Goal: Information Seeking & Learning: Learn about a topic

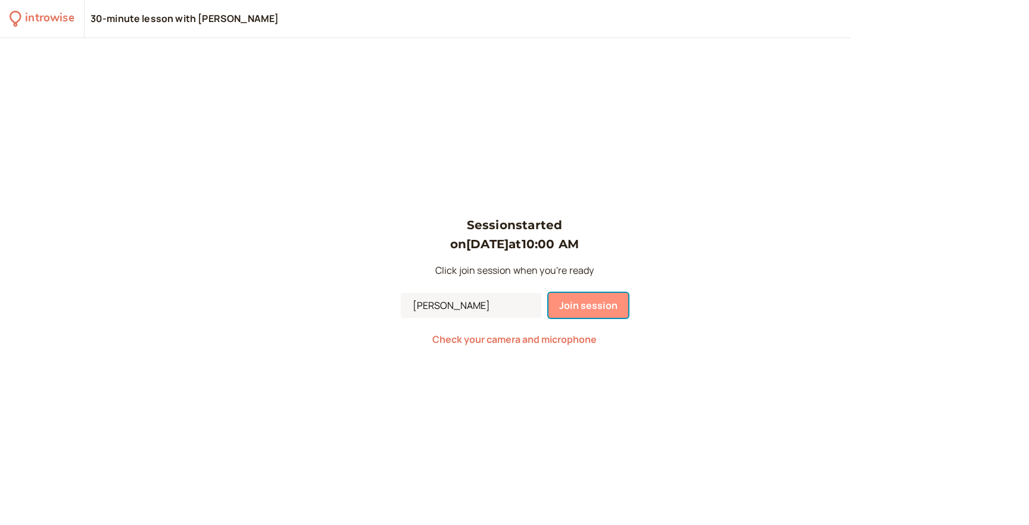
click at [581, 304] on span "Join session" at bounding box center [588, 305] width 58 height 13
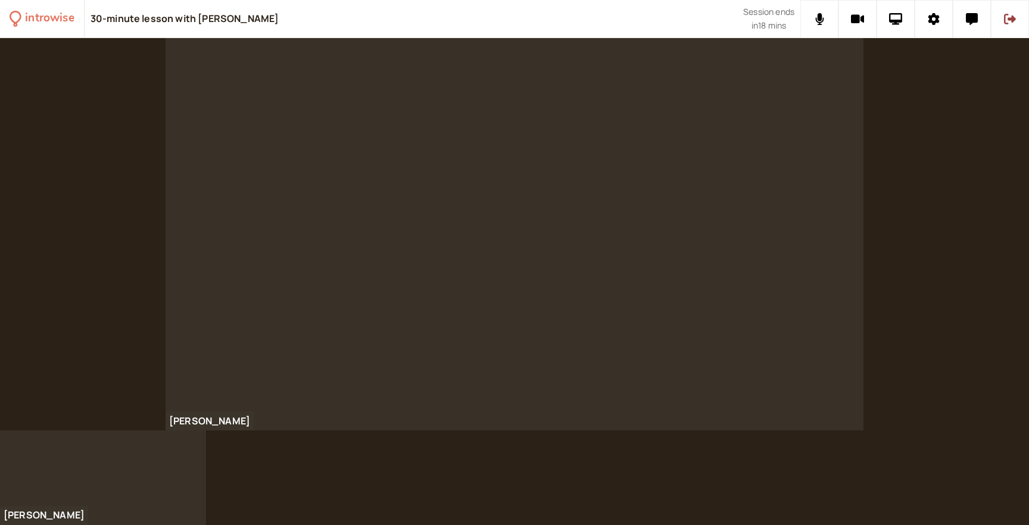
click at [903, 210] on div "[PERSON_NAME]" at bounding box center [514, 234] width 1029 height 393
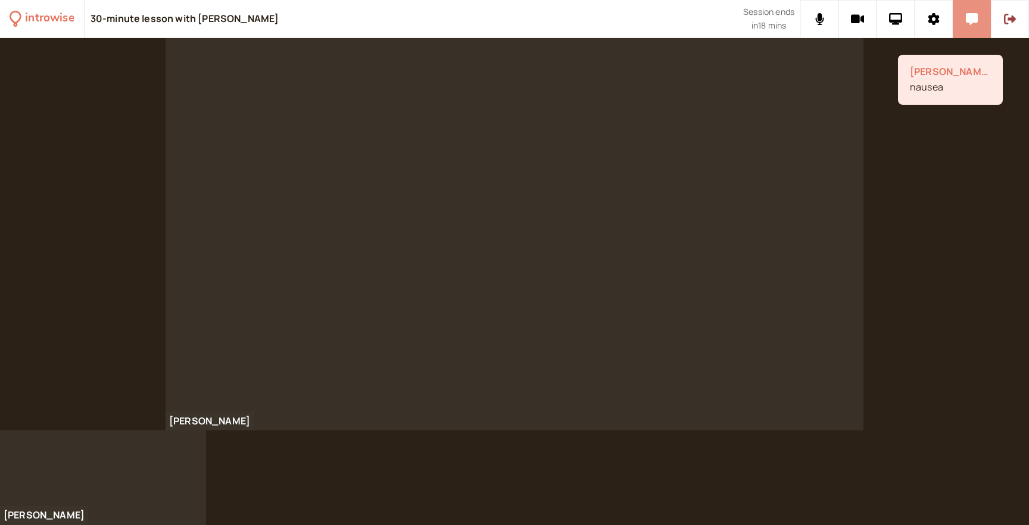
click at [971, 22] on icon at bounding box center [972, 19] width 12 height 12
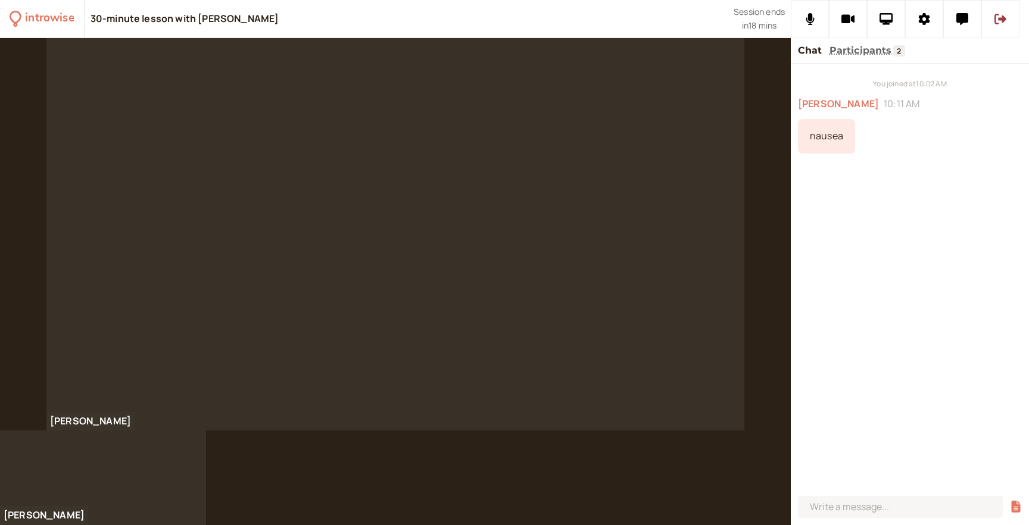
click at [818, 135] on div "nausea" at bounding box center [826, 136] width 57 height 35
copy div "nausea"
click at [848, 220] on div "You joined at 10:02 AM [PERSON_NAME] 10:11 AM nausea I feel nausious" at bounding box center [910, 278] width 238 height 428
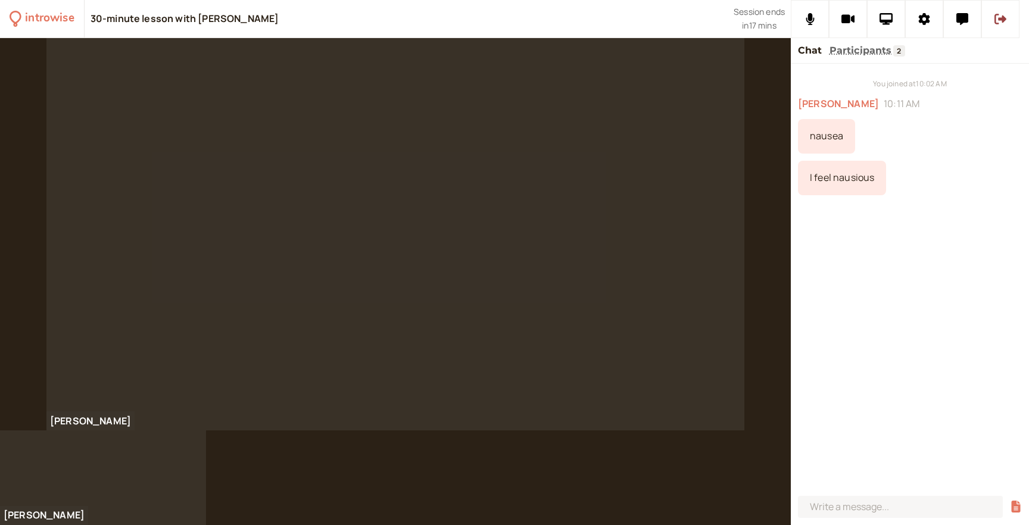
click at [831, 177] on div "I feel nausious" at bounding box center [842, 178] width 88 height 35
copy div "I feel nausious"
click at [944, 307] on div "You joined at 10:02 AM [PERSON_NAME] 10:11 AM nausea I feel nausious gem get" at bounding box center [910, 278] width 238 height 428
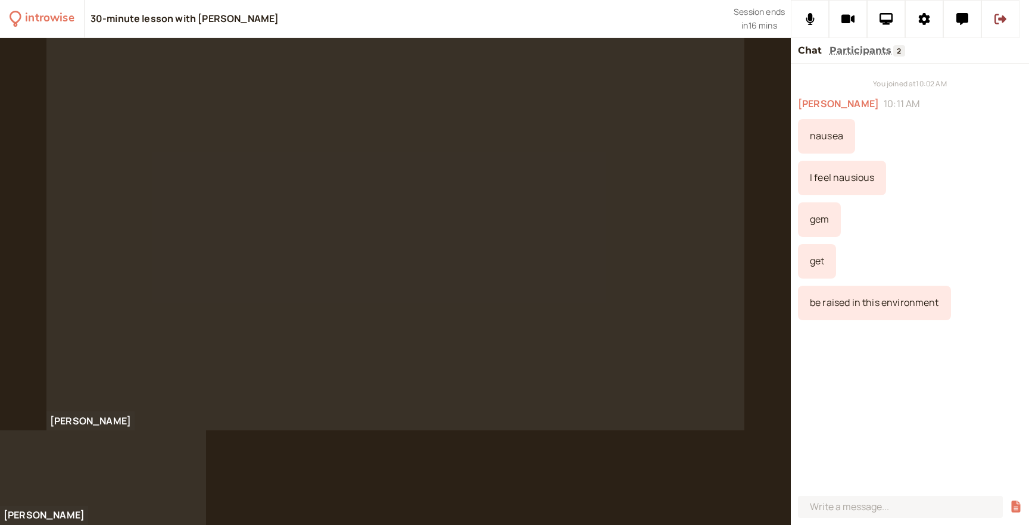
click at [895, 299] on div "be raised in this environment" at bounding box center [874, 303] width 153 height 35
copy div "be raised in this environment"
click at [923, 321] on div "You joined at 10:02 AM [PERSON_NAME] 10:11 AM nausea I feel nausious gem get be…" at bounding box center [910, 278] width 238 height 428
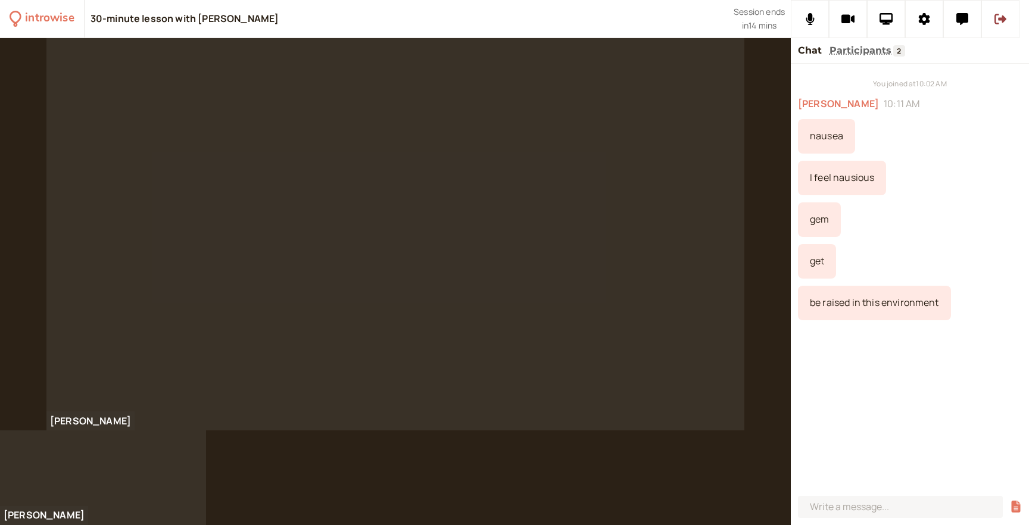
click at [928, 209] on div "gem" at bounding box center [910, 220] width 224 height 35
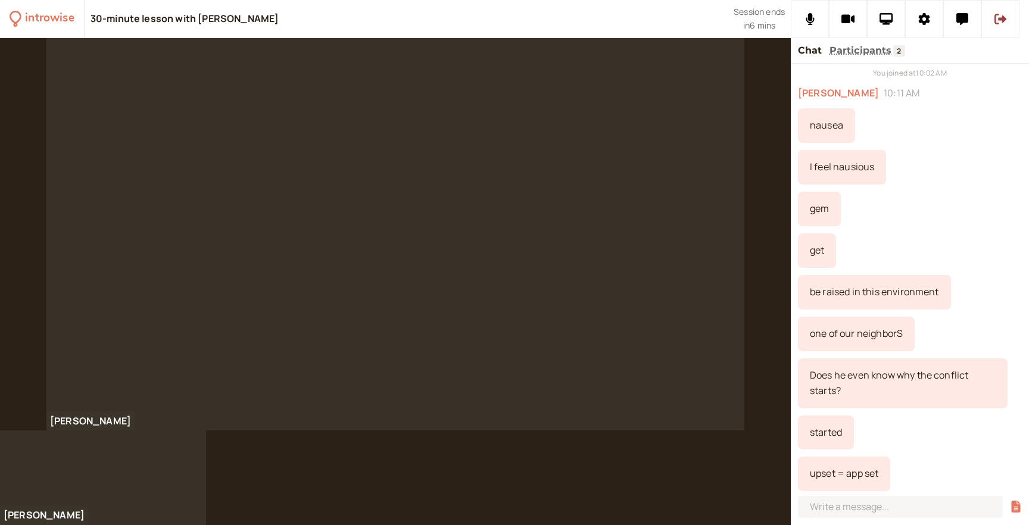
scroll to position [52, 0]
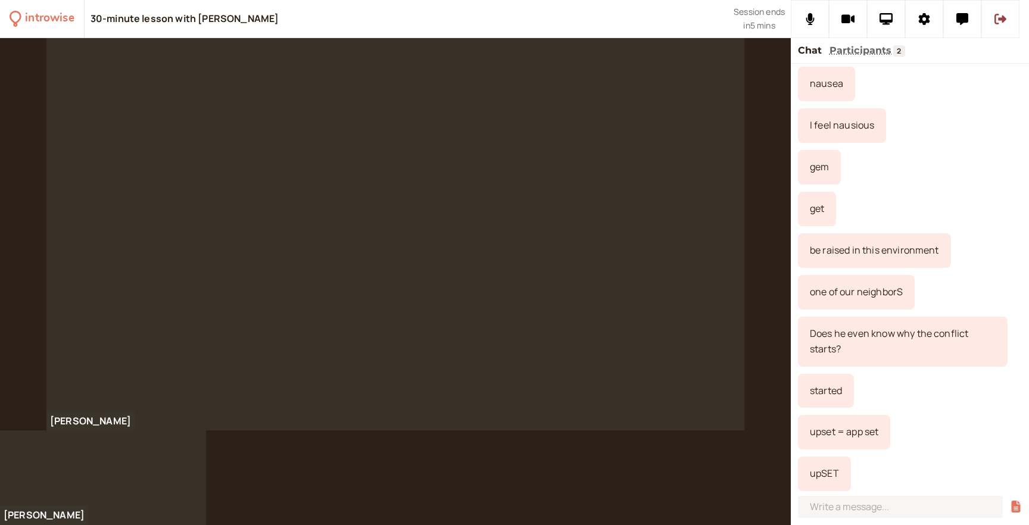
click at [815, 478] on div "upSET" at bounding box center [824, 474] width 53 height 35
copy div "upSET"
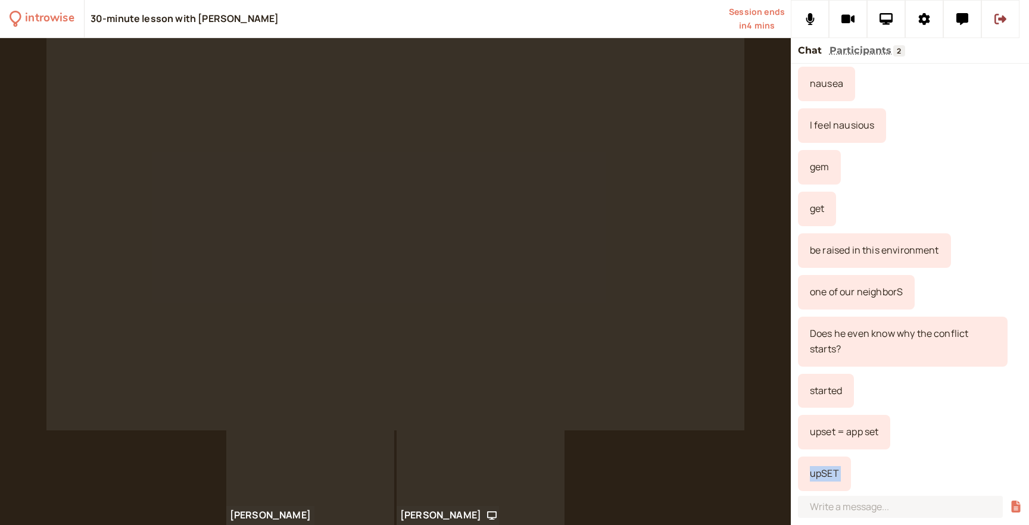
scroll to position [94, 0]
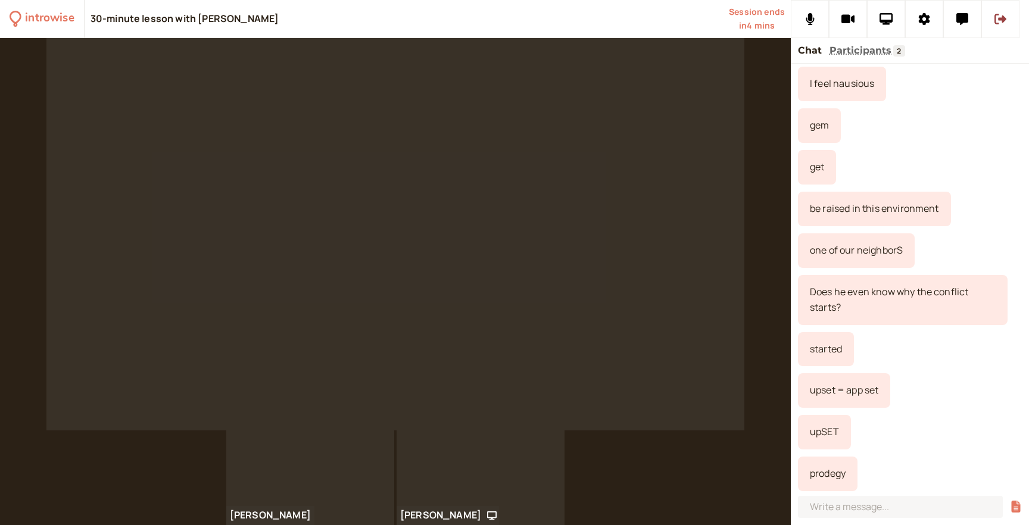
click at [932, 241] on div "one of our neighborS" at bounding box center [910, 251] width 224 height 35
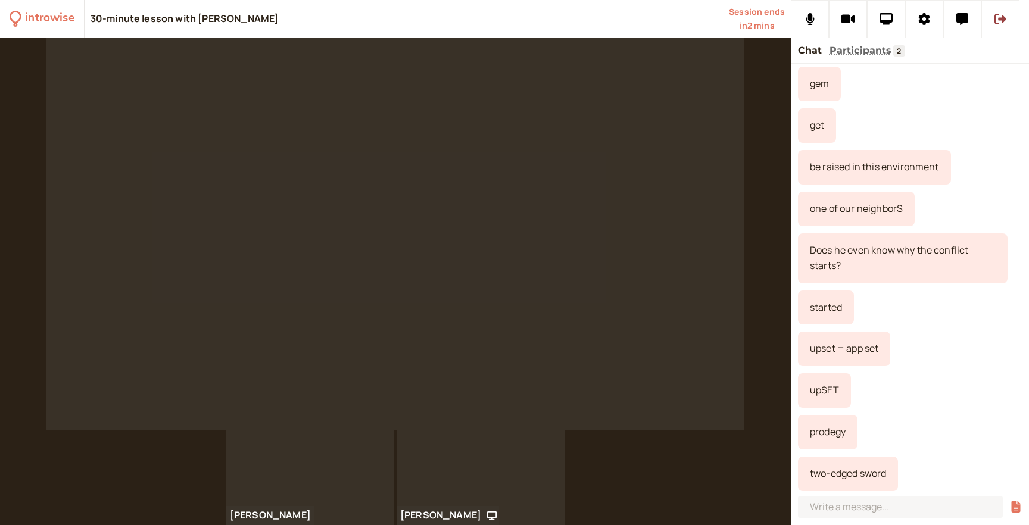
click at [846, 472] on div "two-edged sword" at bounding box center [848, 474] width 100 height 35
copy div "two-edged sword"
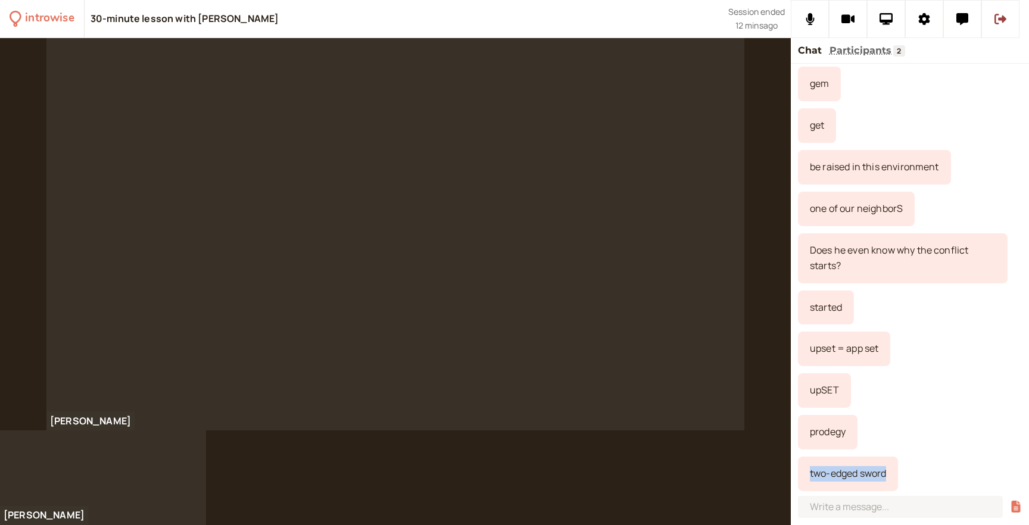
scroll to position [178, 0]
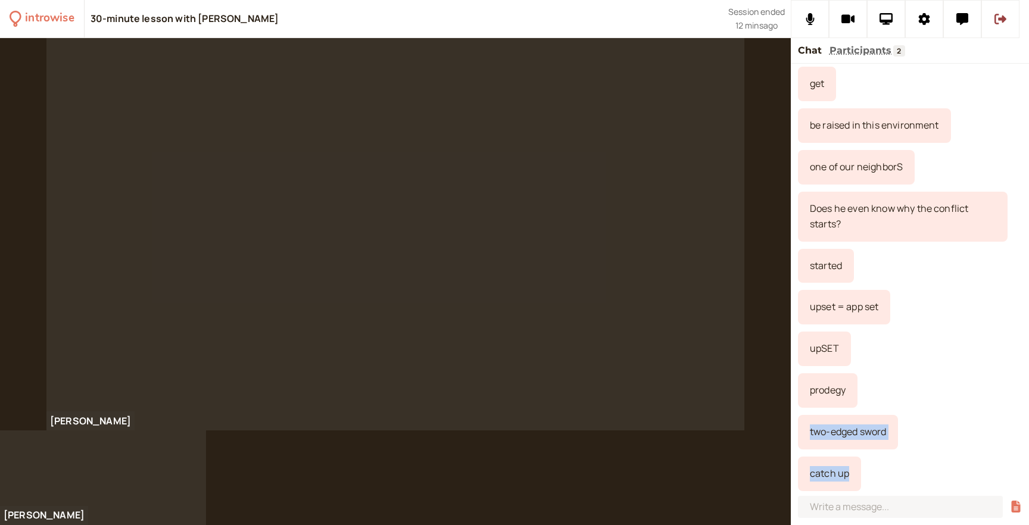
click at [875, 442] on div "two-edged sword" at bounding box center [848, 432] width 100 height 35
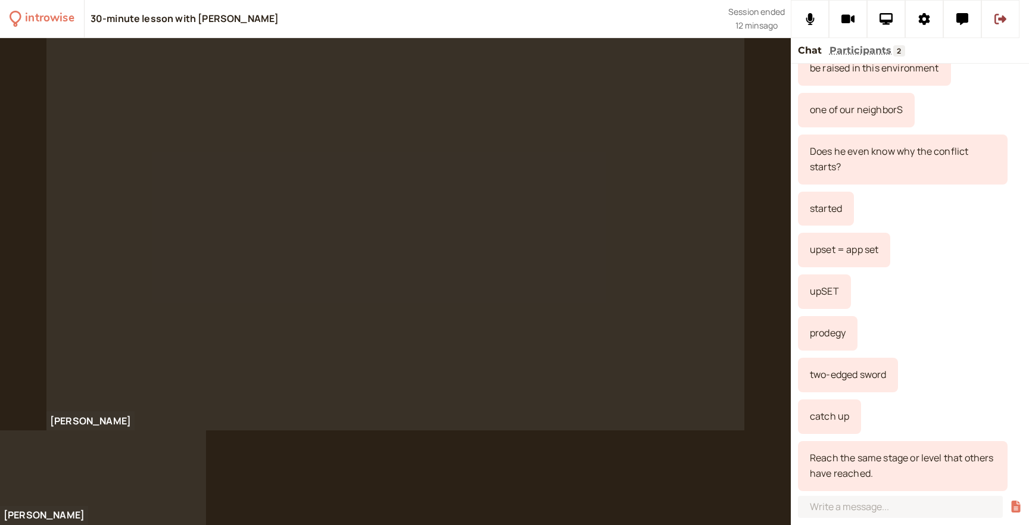
click at [829, 416] on div "catch up" at bounding box center [829, 417] width 63 height 35
copy div "catch up"
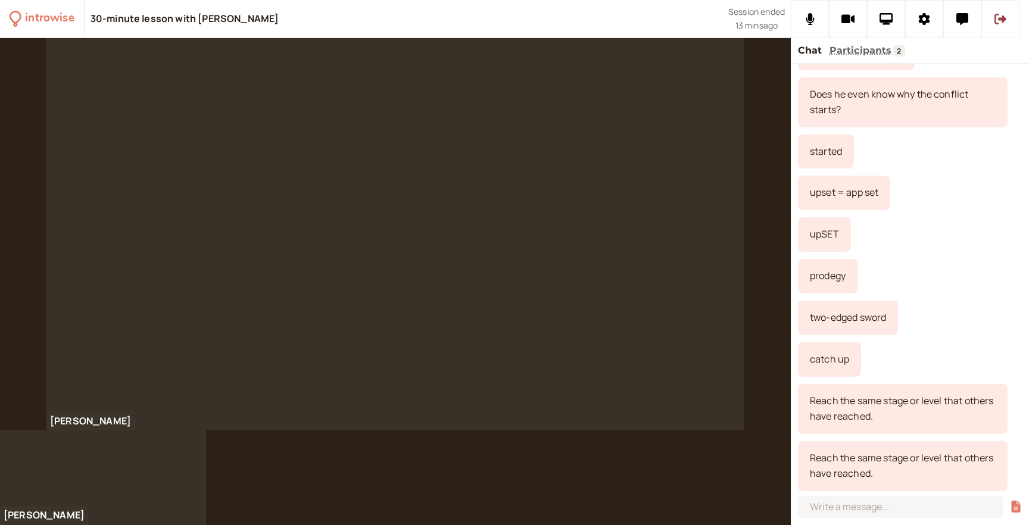
click at [853, 415] on div "Reach the same stage or level that others have reached." at bounding box center [903, 409] width 210 height 50
copy div "Reach the same stage or level that others have reached."
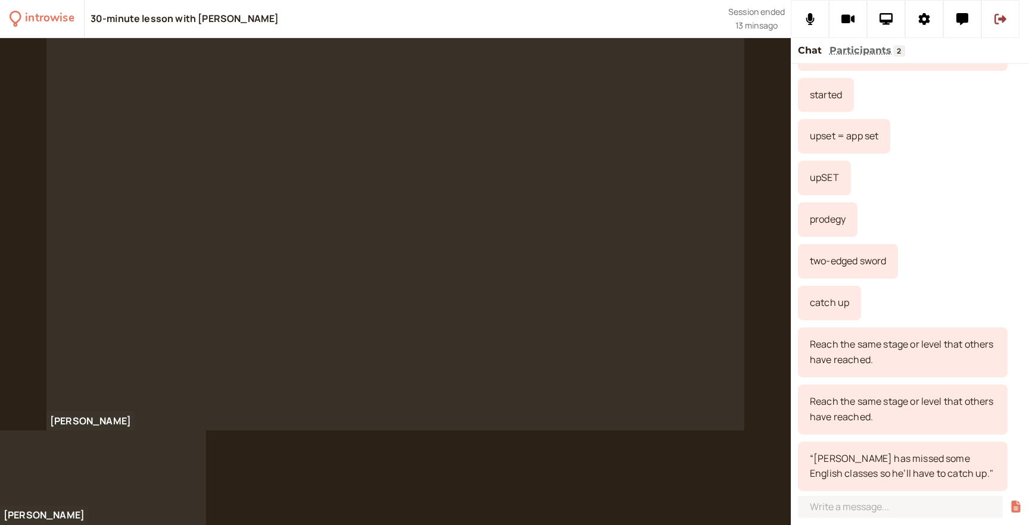
click at [919, 442] on div "“[PERSON_NAME] has missed some English classes so he’ll have to catch up."" at bounding box center [903, 467] width 210 height 50
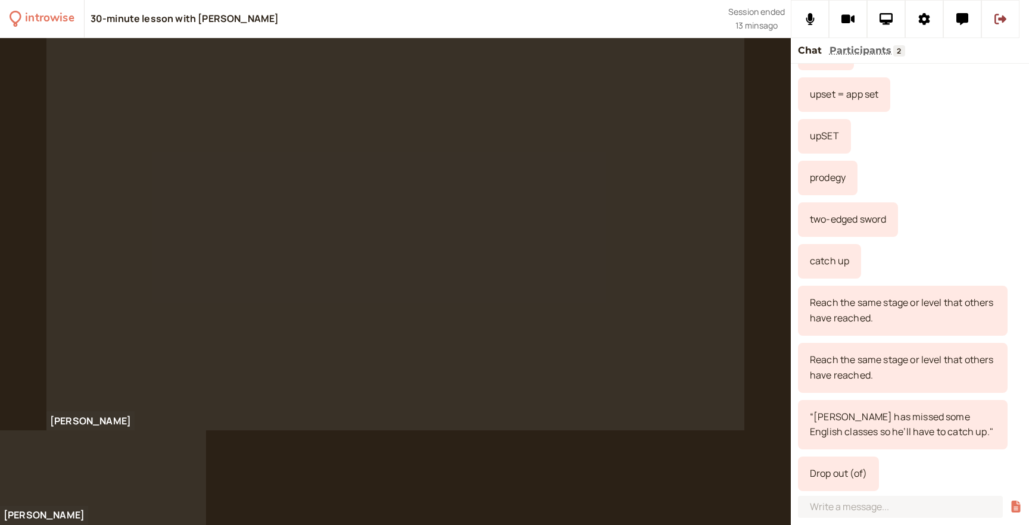
click at [830, 471] on div "Drop out (of)" at bounding box center [838, 474] width 81 height 35
copy div "Drop out (of)"
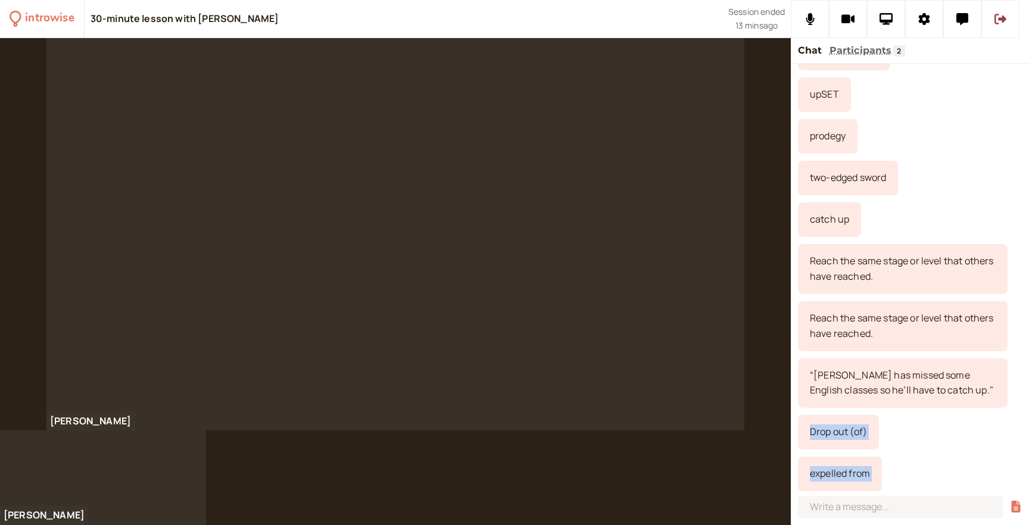
scroll to position [489, 0]
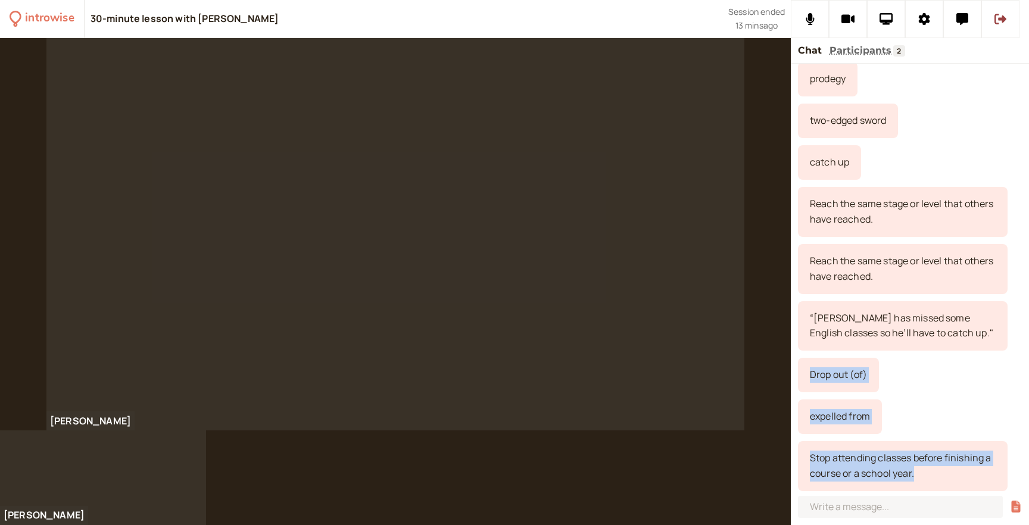
click at [845, 467] on div "Stop attending classes before finishing a course or a school year." at bounding box center [903, 466] width 210 height 50
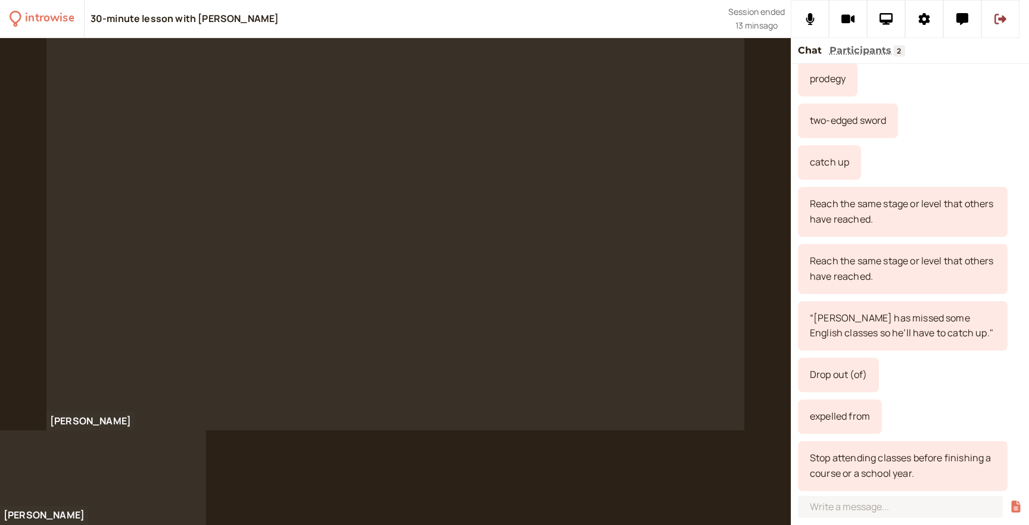
click at [839, 456] on div "Stop attending classes before finishing a course or a school year." at bounding box center [903, 466] width 210 height 50
copy div "Stop attending classes before finishing a course or a school year."
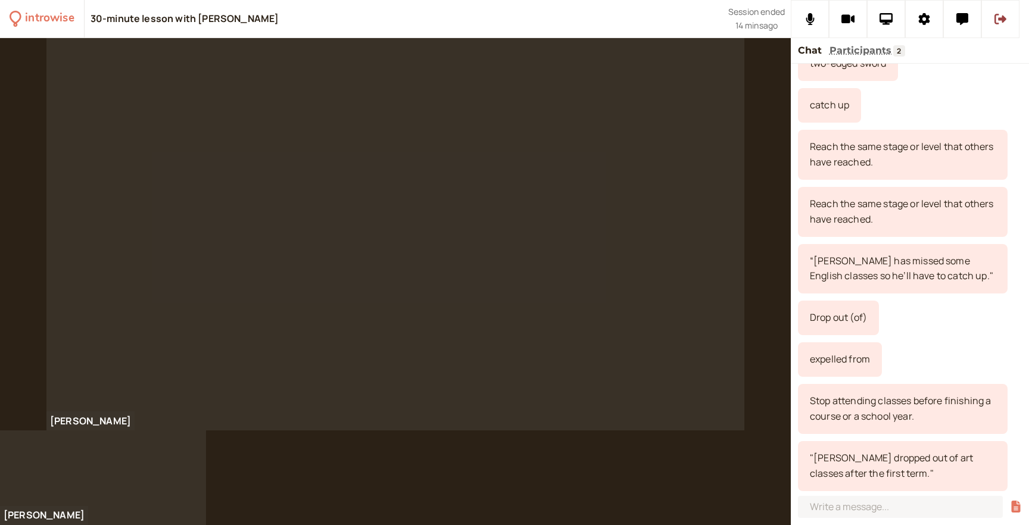
click at [894, 447] on div ""[PERSON_NAME] dropped out of art classes after the first term."" at bounding box center [903, 466] width 210 height 50
click at [831, 460] on div ""[PERSON_NAME] dropped out of art classes after the first term."" at bounding box center [903, 466] width 210 height 50
copy div ""[PERSON_NAME] dropped out of art classes after the first term.""
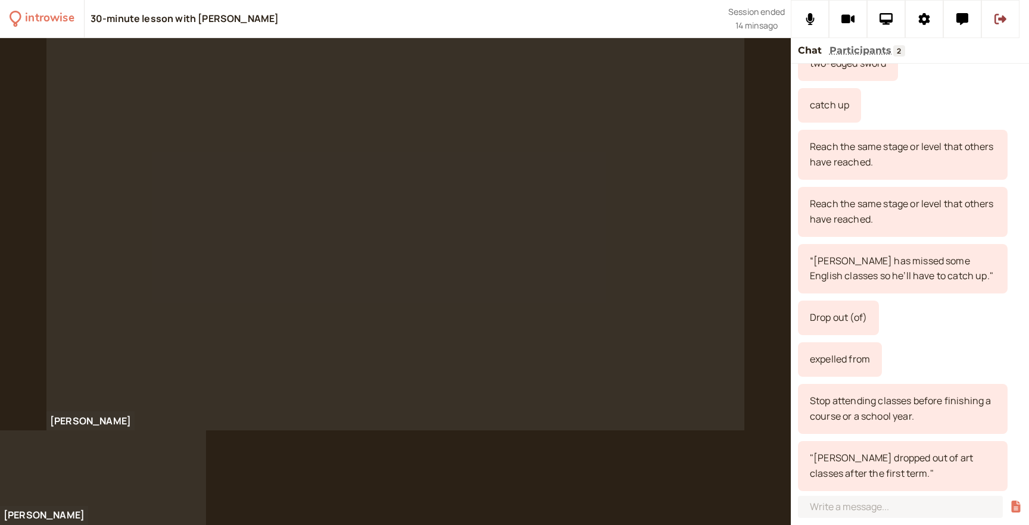
click at [833, 357] on div "expelled from" at bounding box center [840, 360] width 84 height 35
click at [913, 113] on div "catch up" at bounding box center [910, 105] width 224 height 35
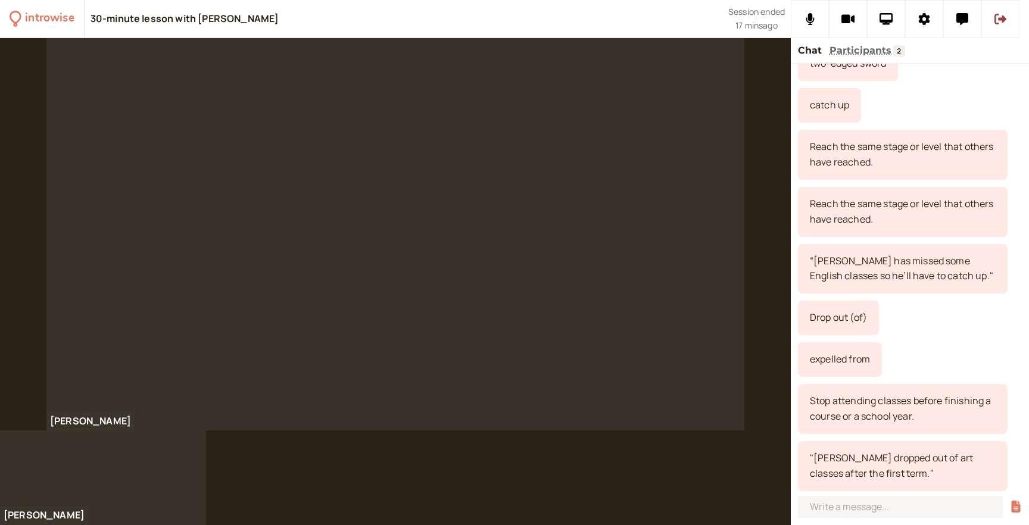
click at [883, 343] on div "expelled from" at bounding box center [910, 360] width 224 height 35
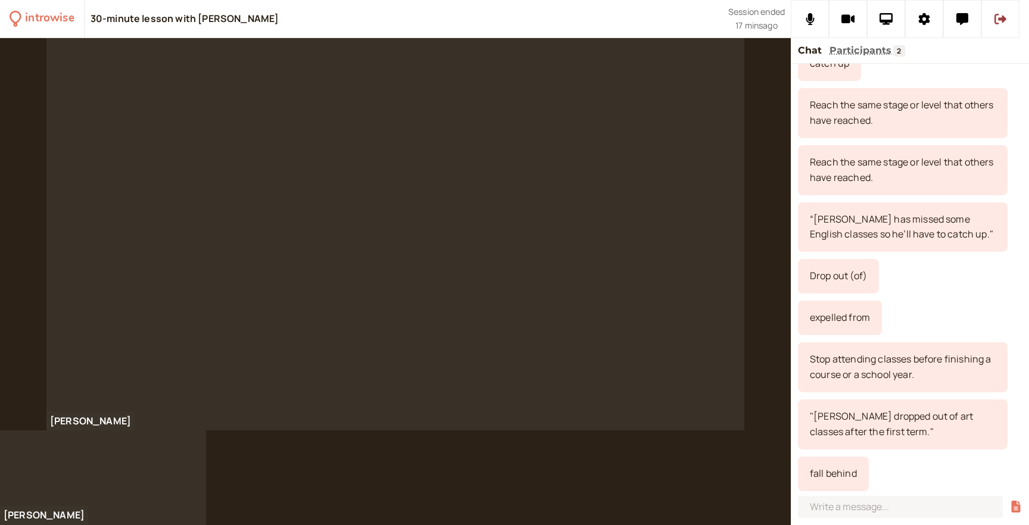
click at [824, 477] on div "fall behind" at bounding box center [833, 474] width 71 height 35
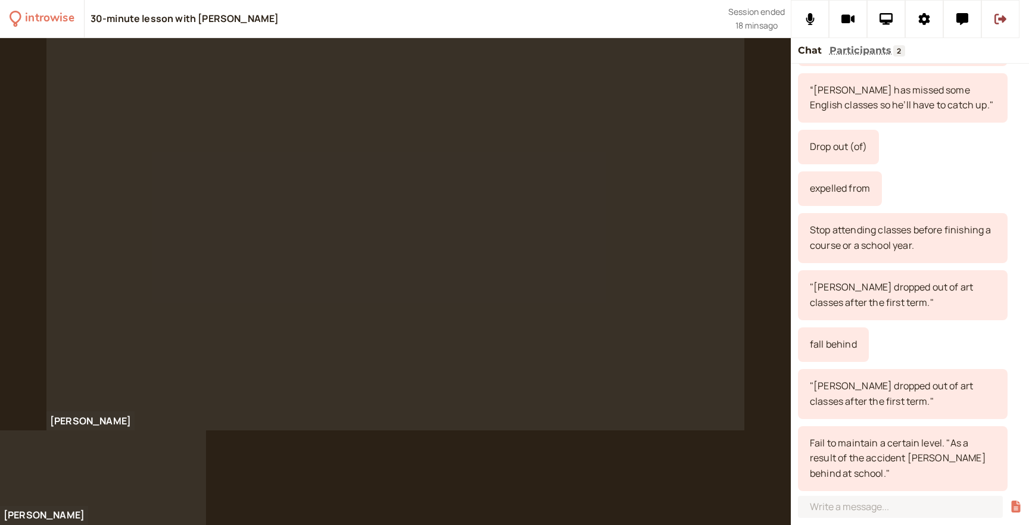
click at [876, 385] on div ""[PERSON_NAME] dropped out of art classes after the first term."" at bounding box center [903, 394] width 210 height 50
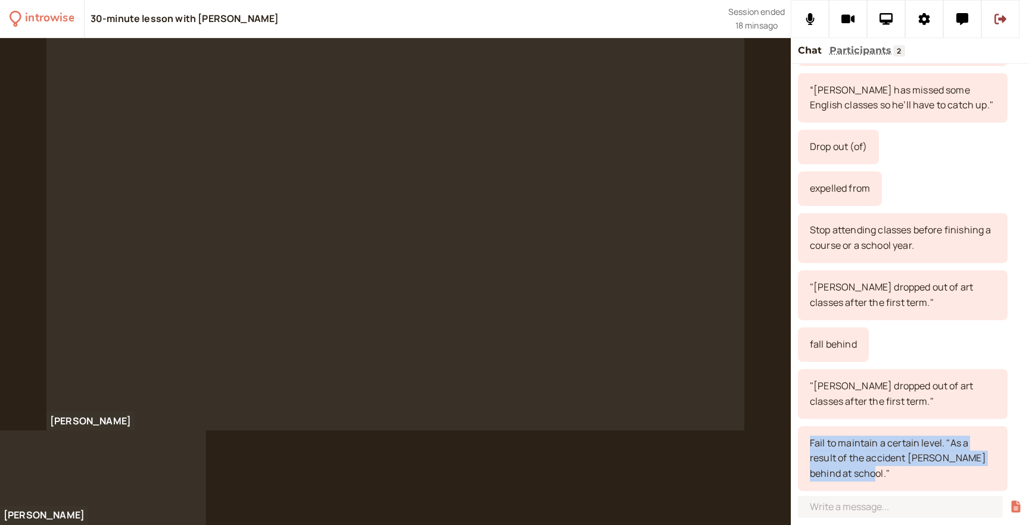
drag, startPoint x: 811, startPoint y: 443, endPoint x: 849, endPoint y: 474, distance: 49.5
click at [850, 474] on div "Fail to maintain a certain level. "As a result of the accident [PERSON_NAME] be…" at bounding box center [903, 460] width 210 height 66
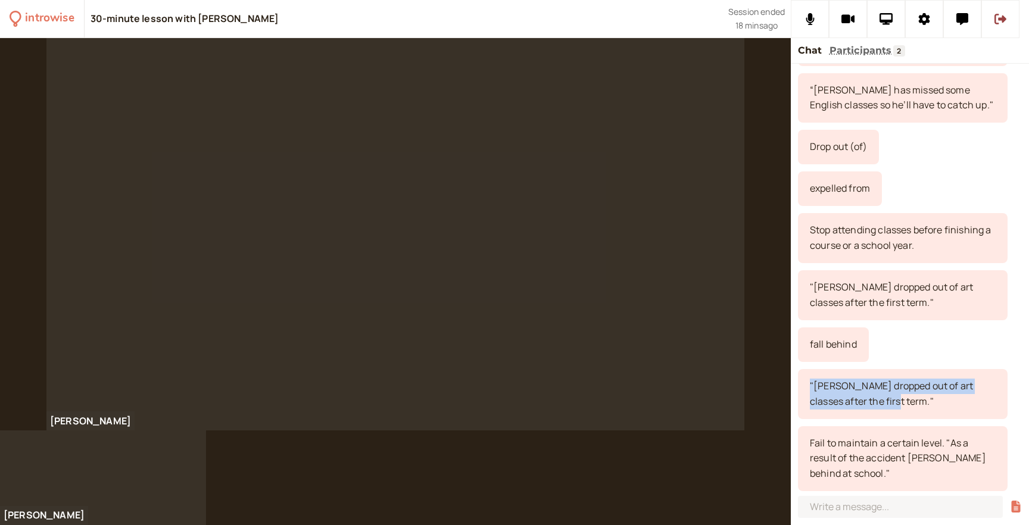
drag, startPoint x: 811, startPoint y: 384, endPoint x: 876, endPoint y: 415, distance: 71.4
click at [876, 413] on div ""[PERSON_NAME] dropped out of art classes after the first term."" at bounding box center [903, 394] width 210 height 50
click at [920, 455] on div "Fail to maintain a certain level. "As a result of the accident [PERSON_NAME] be…" at bounding box center [903, 460] width 210 height 66
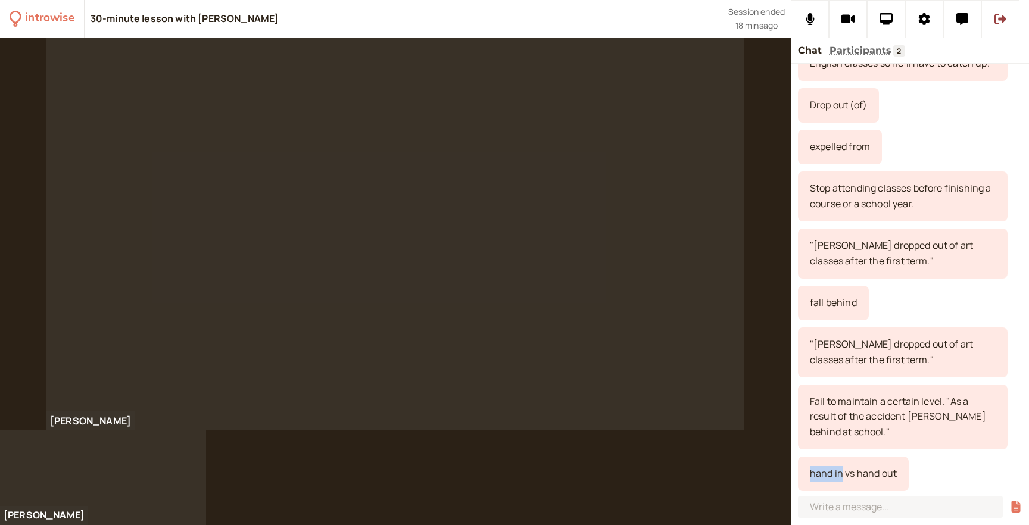
drag, startPoint x: 807, startPoint y: 471, endPoint x: 842, endPoint y: 475, distance: 35.9
click at [842, 475] on div "hand in vs hand out" at bounding box center [853, 474] width 111 height 35
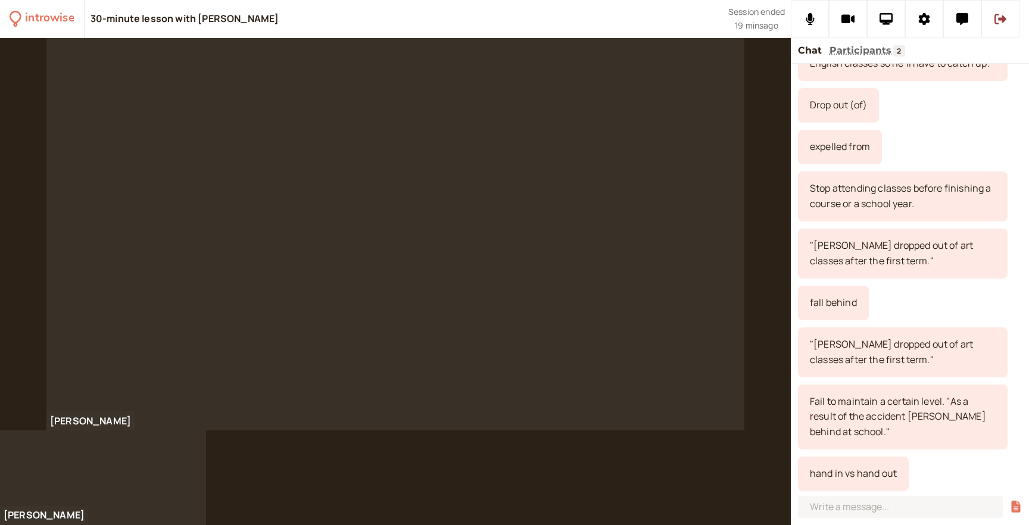
click at [891, 471] on div "hand in vs hand out" at bounding box center [853, 474] width 111 height 35
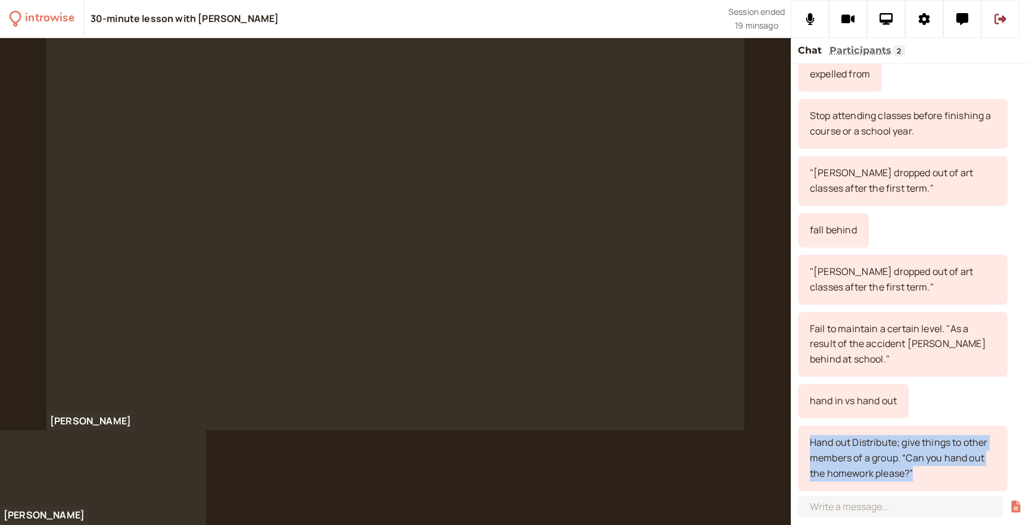
drag, startPoint x: 810, startPoint y: 443, endPoint x: 924, endPoint y: 478, distance: 119.1
click at [924, 478] on div "Hand out Distribute; give things to other members of a group. “Can you hand out…" at bounding box center [903, 459] width 210 height 66
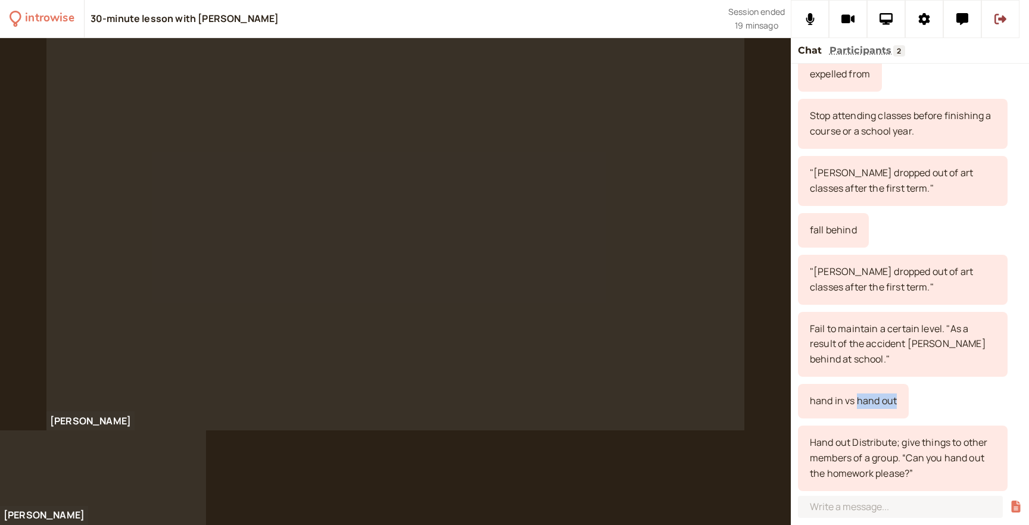
drag, startPoint x: 857, startPoint y: 403, endPoint x: 919, endPoint y: 409, distance: 62.9
click at [919, 409] on div "hand in vs hand out" at bounding box center [910, 401] width 224 height 35
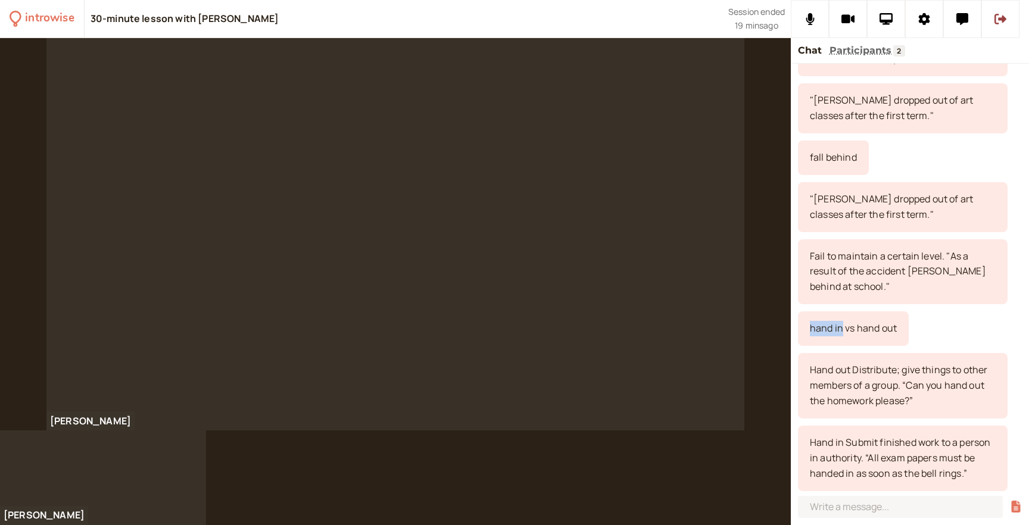
drag, startPoint x: 811, startPoint y: 328, endPoint x: 843, endPoint y: 331, distance: 32.3
click at [843, 331] on div "hand in vs hand out" at bounding box center [853, 329] width 111 height 35
click at [860, 475] on div "Hand in Submit finished work to a person in authority. “All exam papers must be…" at bounding box center [903, 459] width 210 height 66
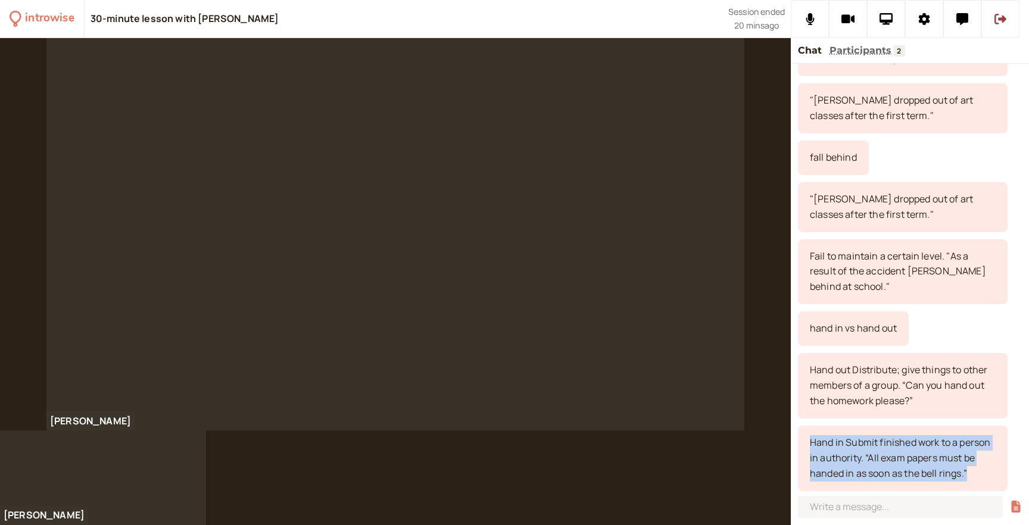
click at [860, 475] on div "Hand in Submit finished work to a person in authority. “All exam papers must be…" at bounding box center [903, 459] width 210 height 66
click at [904, 477] on div "Hand in Submit finished work to a person in authority. “All exam papers must be…" at bounding box center [903, 459] width 210 height 66
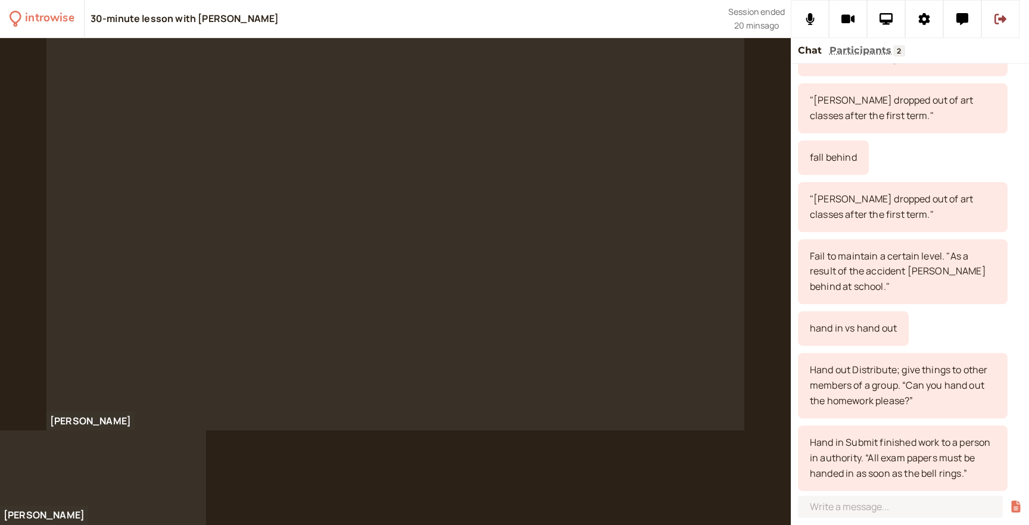
scroll to position [946, 0]
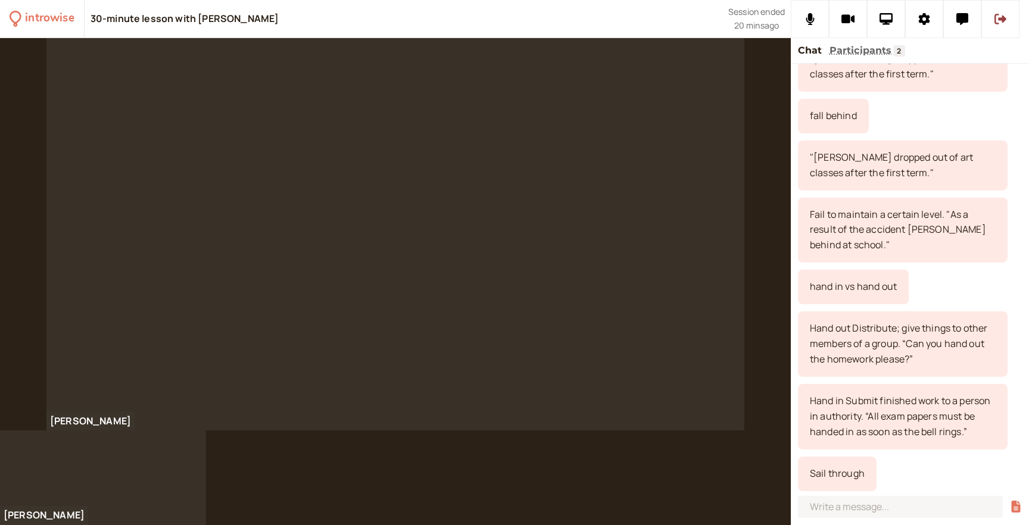
click at [821, 480] on div "Sail through" at bounding box center [837, 474] width 79 height 35
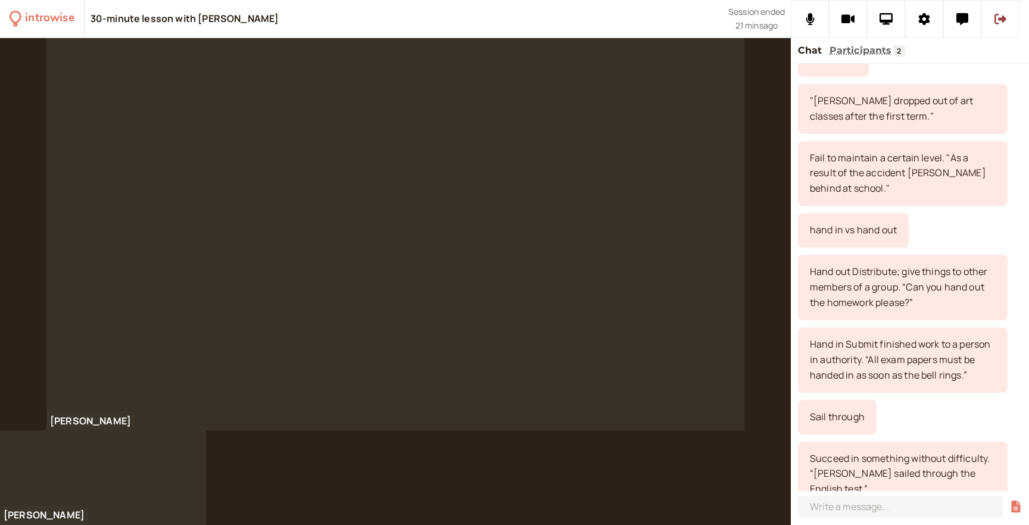
click at [885, 456] on div "Succeed in something without difficulty. “[PERSON_NAME] sailed through the Engl…" at bounding box center [903, 475] width 210 height 66
click at [823, 423] on div "Sail through" at bounding box center [837, 417] width 79 height 35
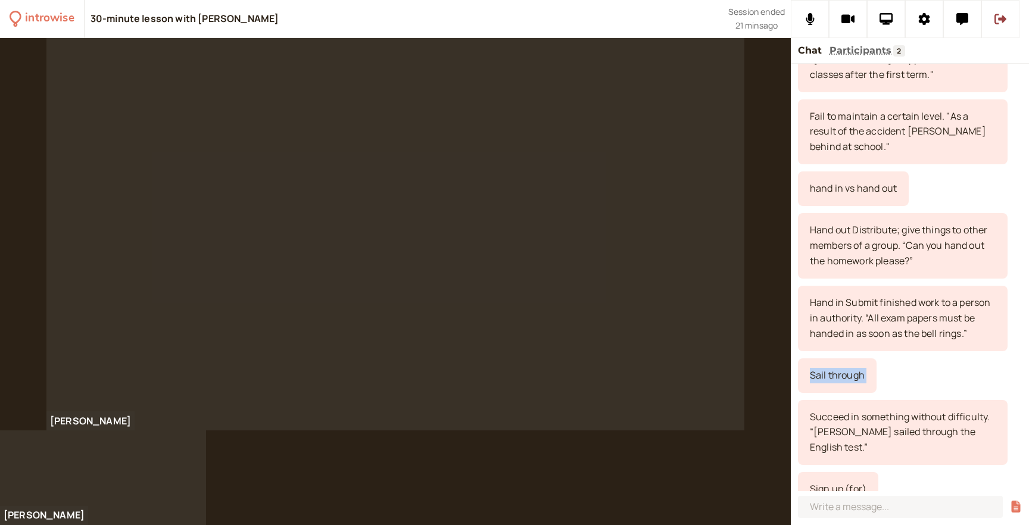
scroll to position [1102, 0]
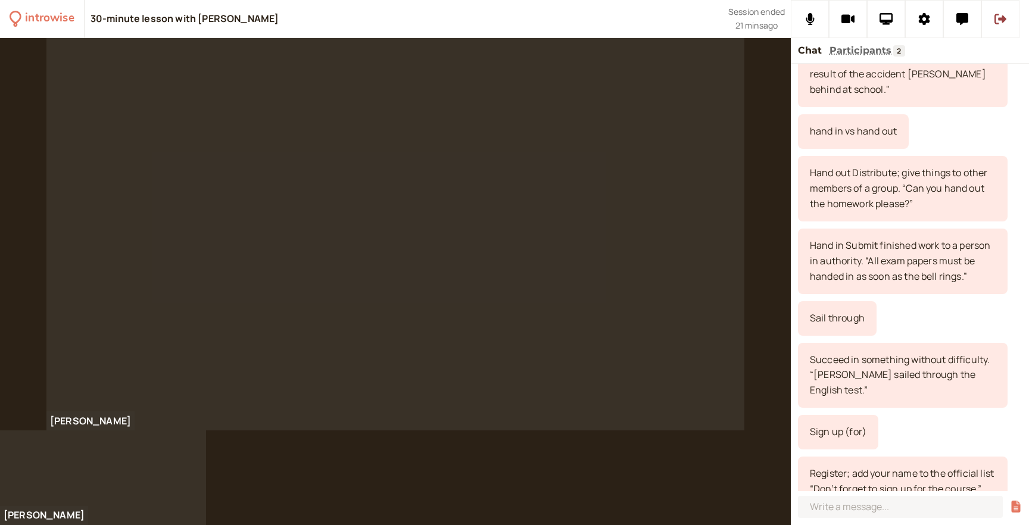
click at [819, 423] on div "Sign up (for)" at bounding box center [838, 432] width 80 height 35
click at [848, 379] on div "Succeed in something without difficulty. “[PERSON_NAME] sailed through the Engl…" at bounding box center [903, 376] width 210 height 66
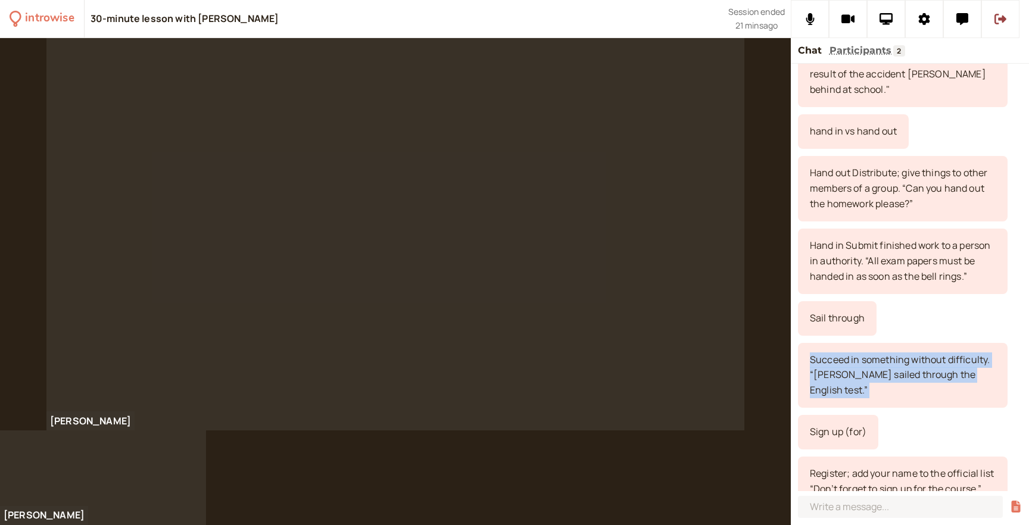
click at [848, 379] on div "Succeed in something without difficulty. “[PERSON_NAME] sailed through the Engl…" at bounding box center [903, 376] width 210 height 66
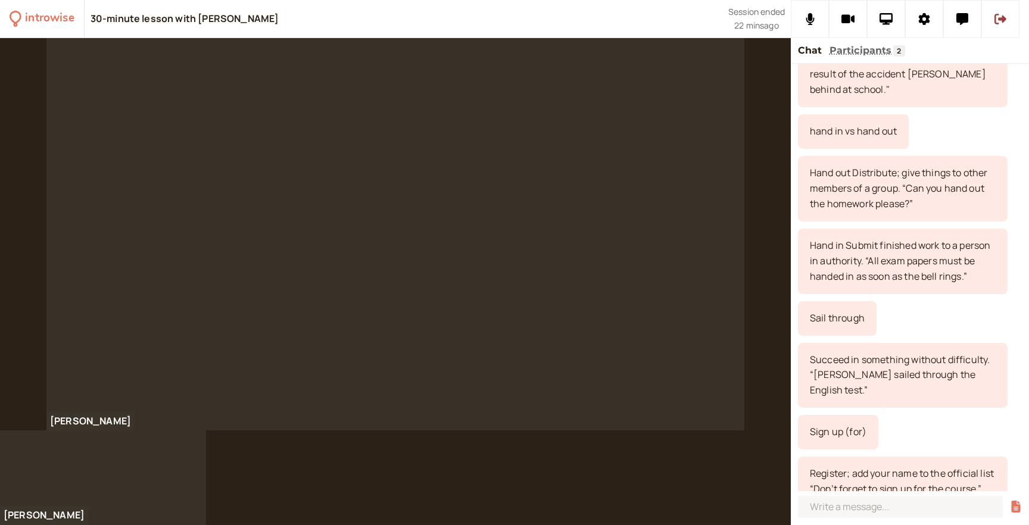
click at [839, 415] on div "Sign up (for)" at bounding box center [838, 432] width 80 height 35
click at [835, 458] on div "Register; add your name to the official list “Don’t forget to sign up for the c…" at bounding box center [903, 482] width 210 height 50
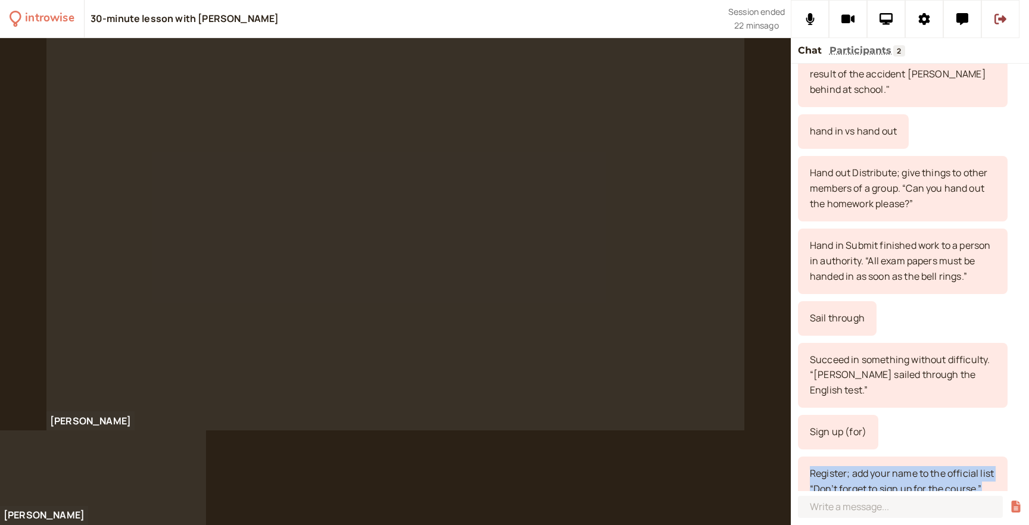
click at [835, 458] on div "Register; add your name to the official list “Don’t forget to sign up for the c…" at bounding box center [903, 482] width 210 height 50
click at [842, 484] on div "Register; add your name to the official list “Don’t forget to sign up for the c…" at bounding box center [903, 482] width 210 height 50
drag, startPoint x: 810, startPoint y: 457, endPoint x: 1001, endPoint y: 458, distance: 191.2
click at [1001, 458] on div "Register; add your name to the official list “Don’t forget to sign up for the c…" at bounding box center [903, 482] width 210 height 50
drag, startPoint x: 814, startPoint y: 473, endPoint x: 978, endPoint y: 473, distance: 163.8
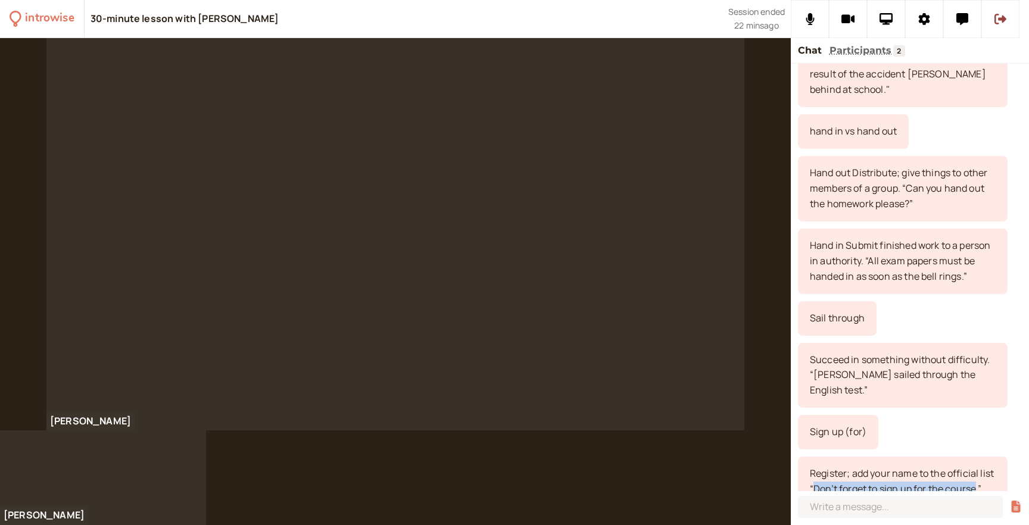
click at [978, 473] on div "Register; add your name to the official list “Don’t forget to sign up for the c…" at bounding box center [903, 482] width 210 height 50
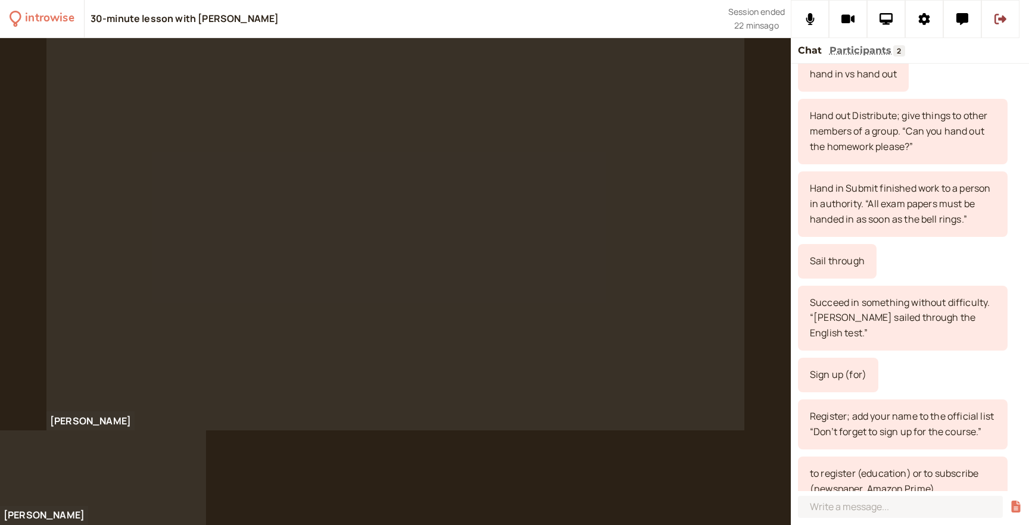
click at [935, 277] on div "Sail through" at bounding box center [910, 261] width 224 height 35
click at [869, 134] on div "Hand out Distribute; give things to other members of a group. “Can you hand out…" at bounding box center [903, 132] width 210 height 66
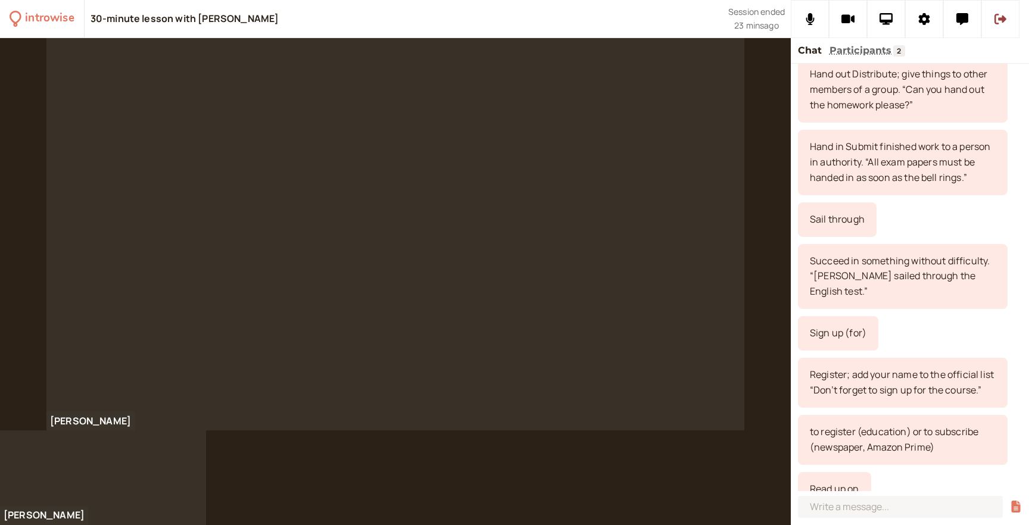
click at [824, 472] on div "Read up on" at bounding box center [834, 489] width 73 height 35
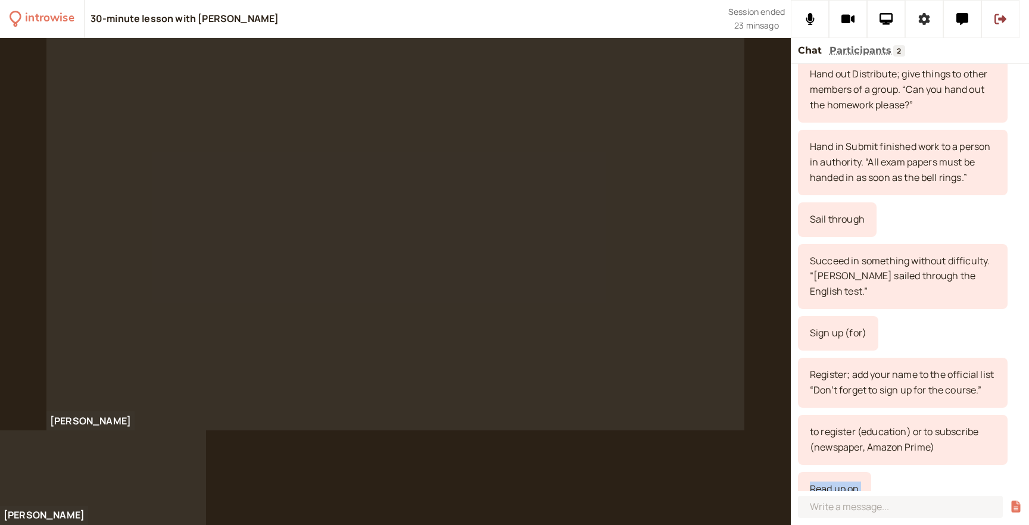
scroll to position [1273, 0]
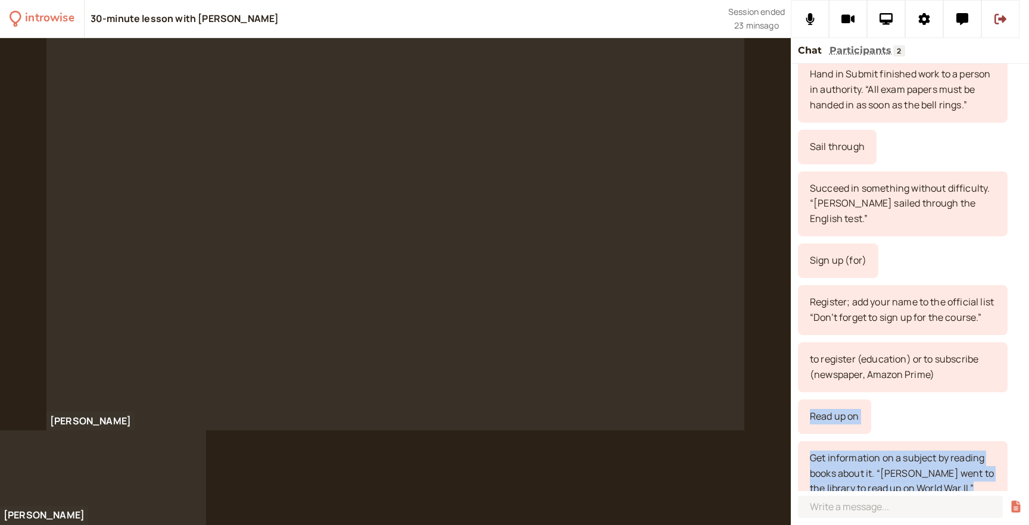
click at [852, 456] on div "Get information on a subject by reading books about it. “[PERSON_NAME] went to …" at bounding box center [903, 474] width 210 height 66
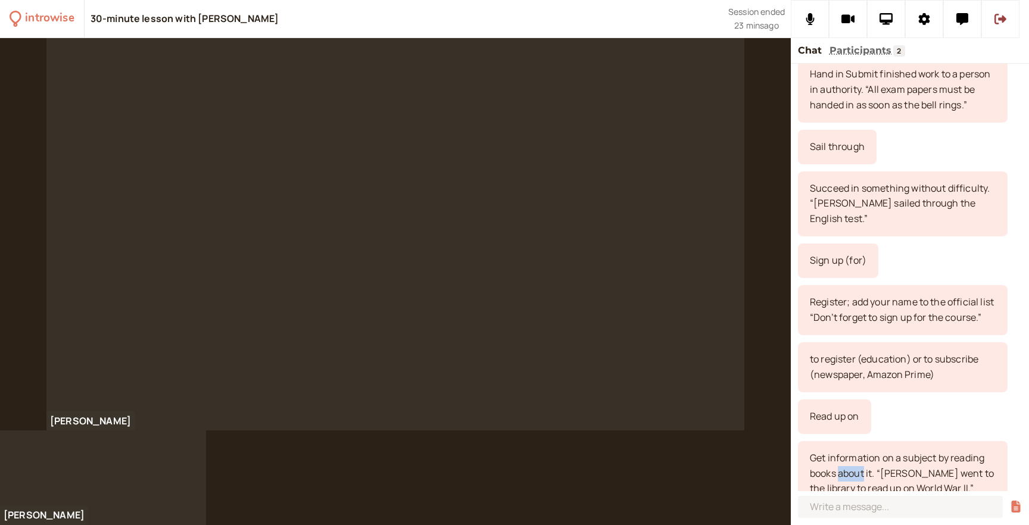
click at [852, 456] on div "Get information on a subject by reading books about it. “[PERSON_NAME] went to …" at bounding box center [903, 474] width 210 height 66
click at [844, 453] on div "Get information on a subject by reading books about it. “[PERSON_NAME] went to …" at bounding box center [903, 474] width 210 height 66
drag, startPoint x: 809, startPoint y: 442, endPoint x: 875, endPoint y: 459, distance: 68.2
click at [875, 459] on div "Get information on a subject by reading books about it. “[PERSON_NAME] went to …" at bounding box center [903, 474] width 210 height 66
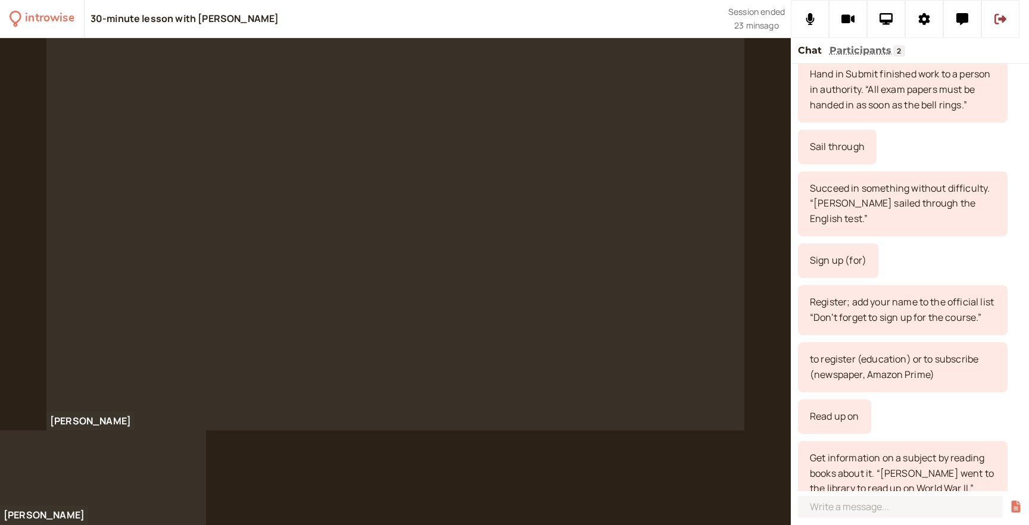
click at [898, 467] on div "Get information on a subject by reading books about it. “[PERSON_NAME] went to …" at bounding box center [903, 474] width 210 height 66
drag, startPoint x: 883, startPoint y: 458, endPoint x: 922, endPoint y: 476, distance: 42.9
click at [922, 477] on div "Get information on a subject by reading books about it. “[PERSON_NAME] went to …" at bounding box center [903, 474] width 210 height 66
click at [847, 403] on div "Read up on" at bounding box center [834, 417] width 73 height 35
click at [845, 505] on input at bounding box center [900, 507] width 205 height 22
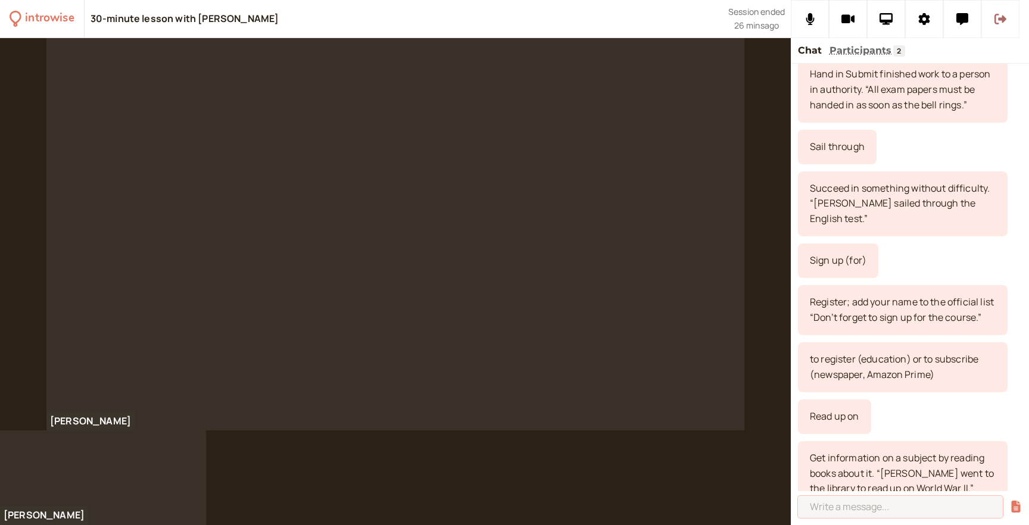
scroll to position [1469, 0]
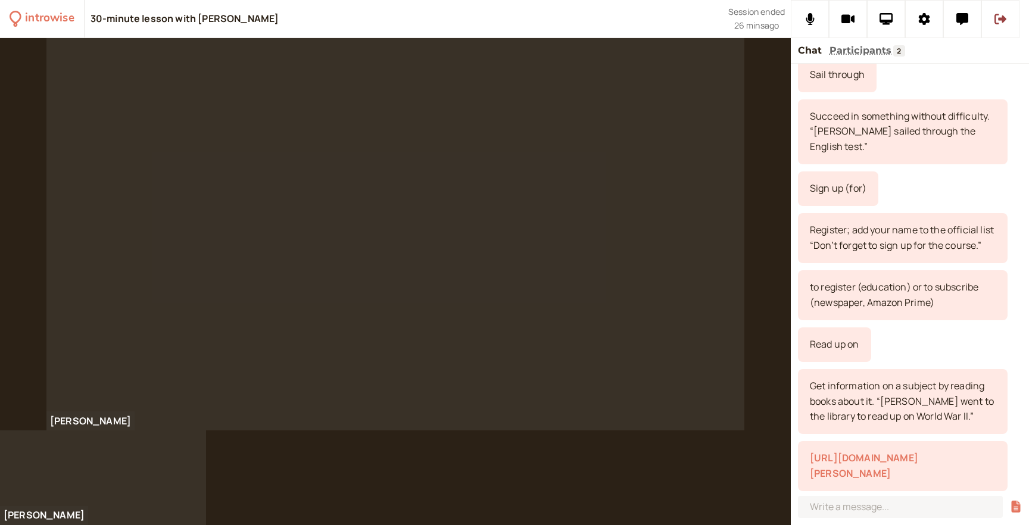
click at [869, 452] on link "[URL][DOMAIN_NAME][PERSON_NAME]" at bounding box center [864, 466] width 108 height 29
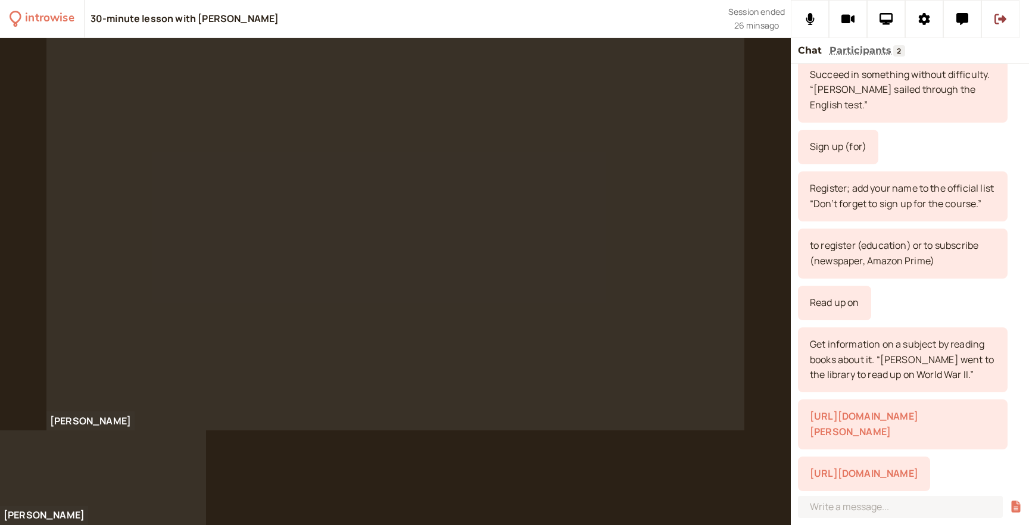
click at [860, 467] on link "[URL][DOMAIN_NAME]" at bounding box center [864, 473] width 108 height 13
